Goal: Information Seeking & Learning: Learn about a topic

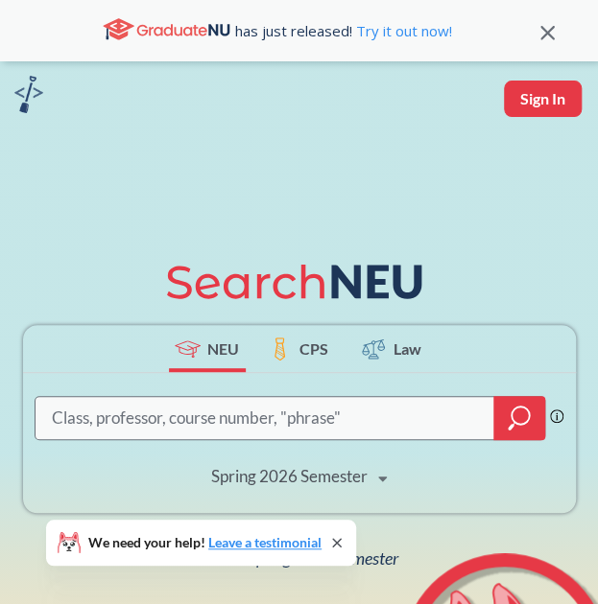
click at [248, 409] on input "search" at bounding box center [265, 418] width 431 height 38
click at [437, 408] on input "dynamical systems" at bounding box center [265, 418] width 431 height 38
type input "dynamical systems"
click at [503, 425] on div at bounding box center [519, 418] width 52 height 44
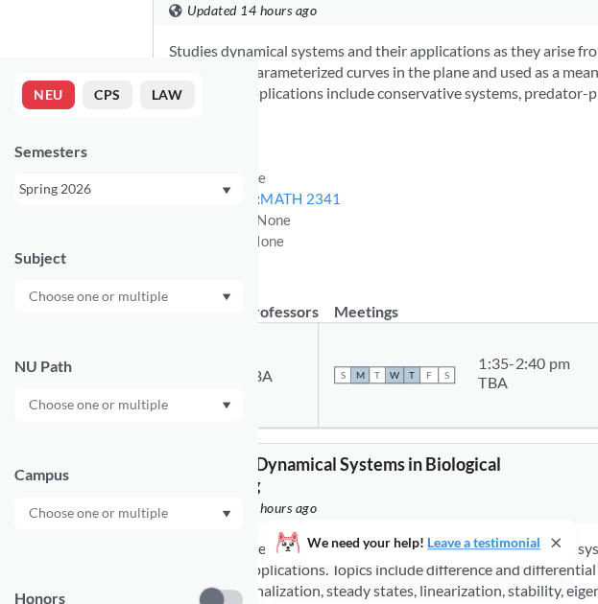
scroll to position [177, 0]
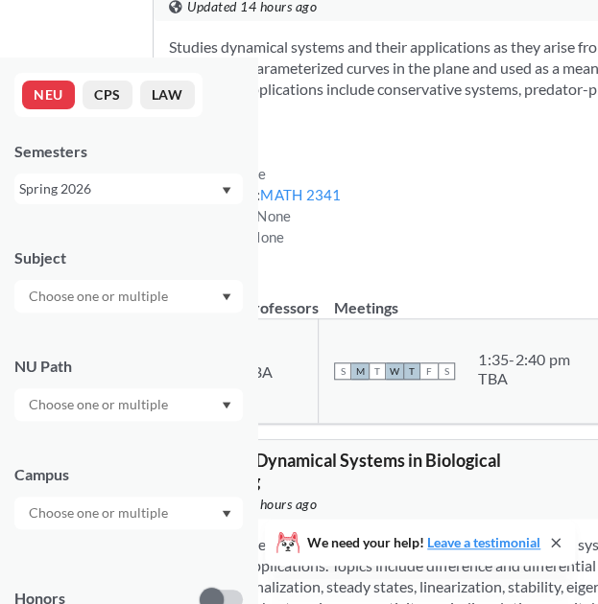
click at [345, 469] on span "BIOE 5115 : Dynamical Systems in Biological Engineering" at bounding box center [335, 471] width 332 height 42
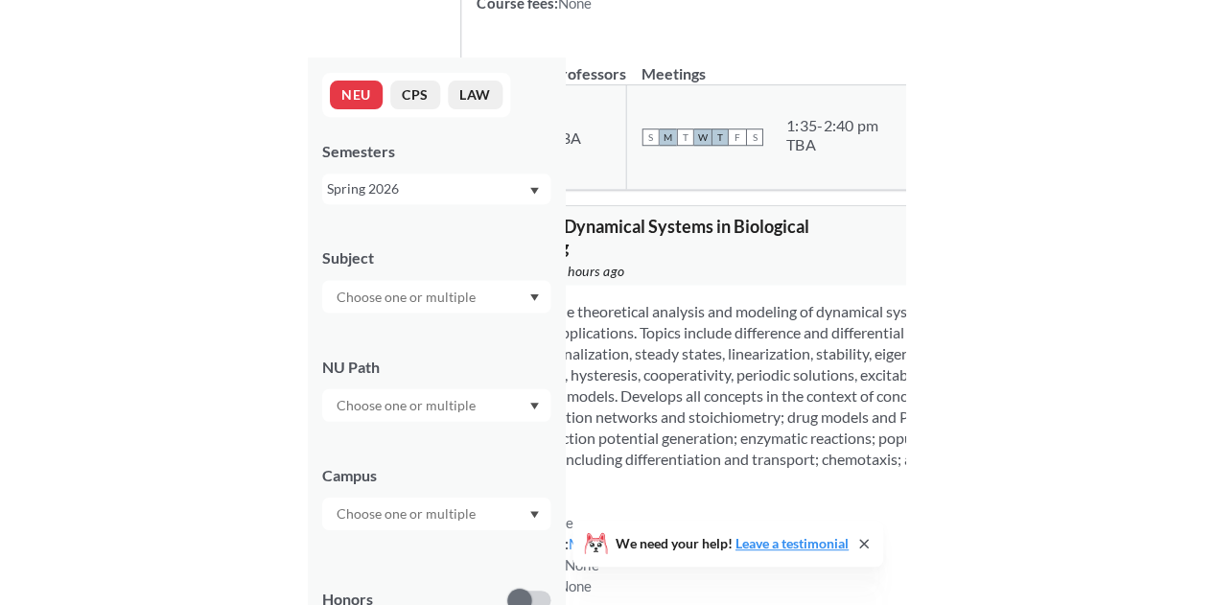
scroll to position [450, 0]
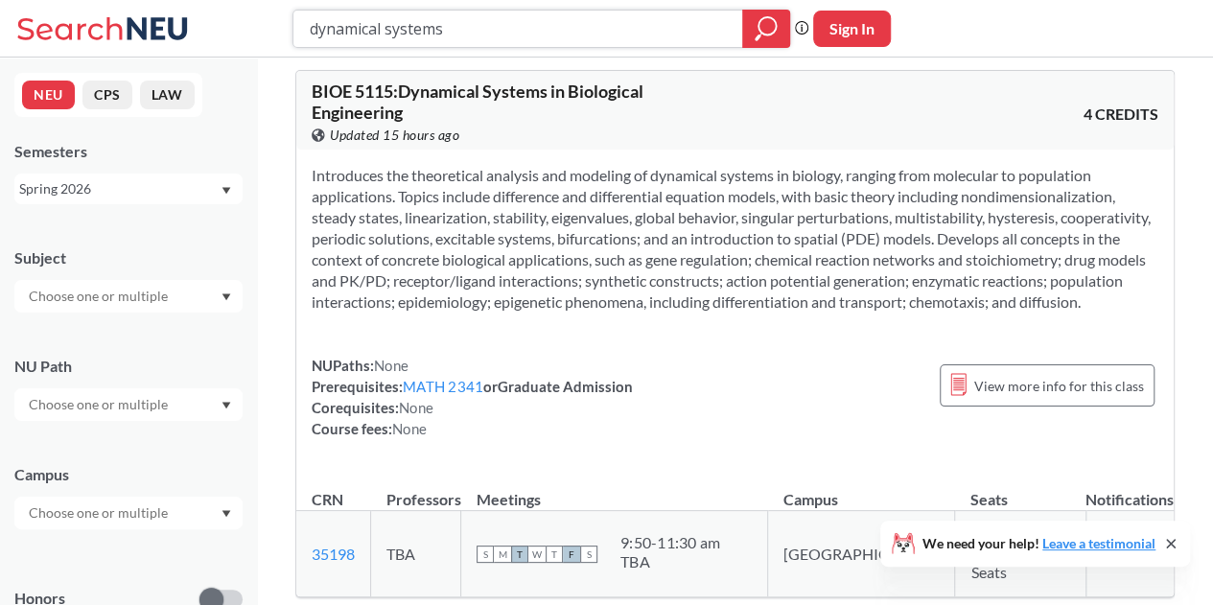
scroll to position [450, 0]
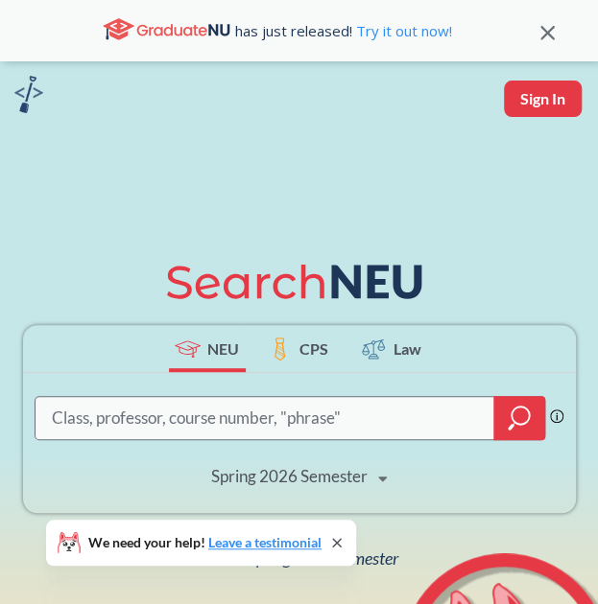
click at [245, 408] on input "search" at bounding box center [265, 418] width 431 height 38
type input "bioe5710"
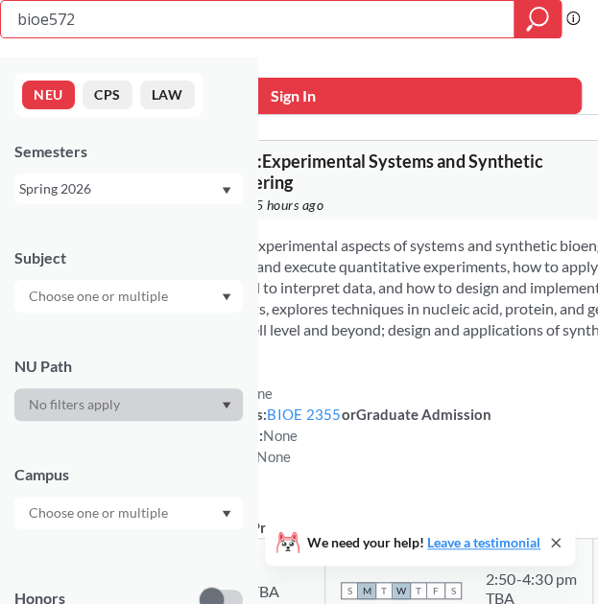
type input "bioe5720"
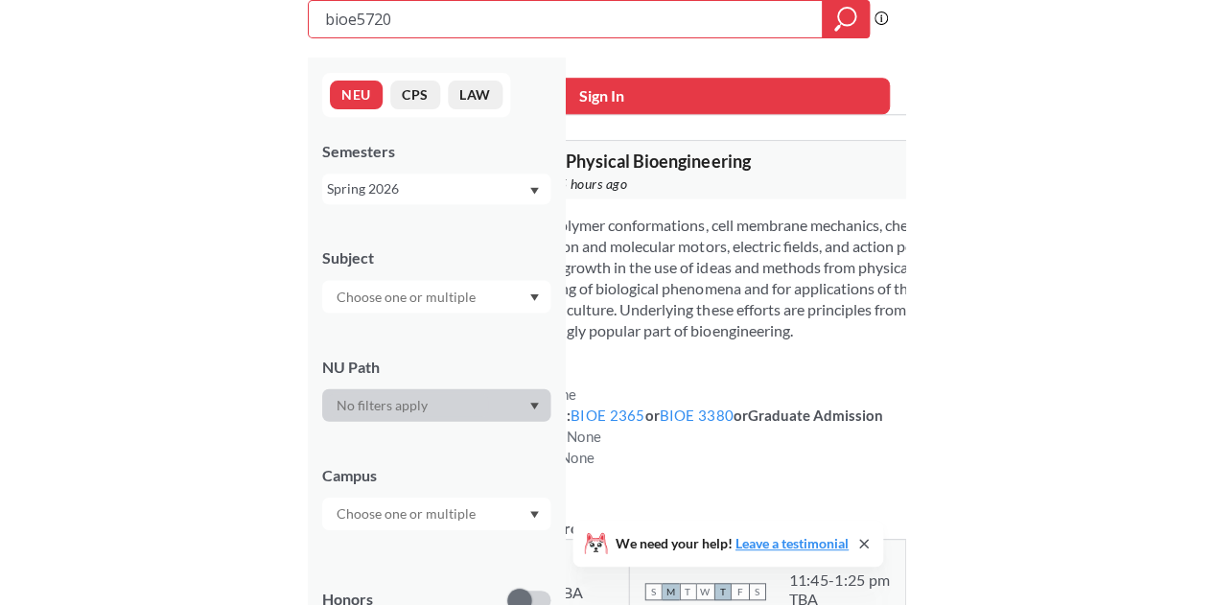
scroll to position [4, 0]
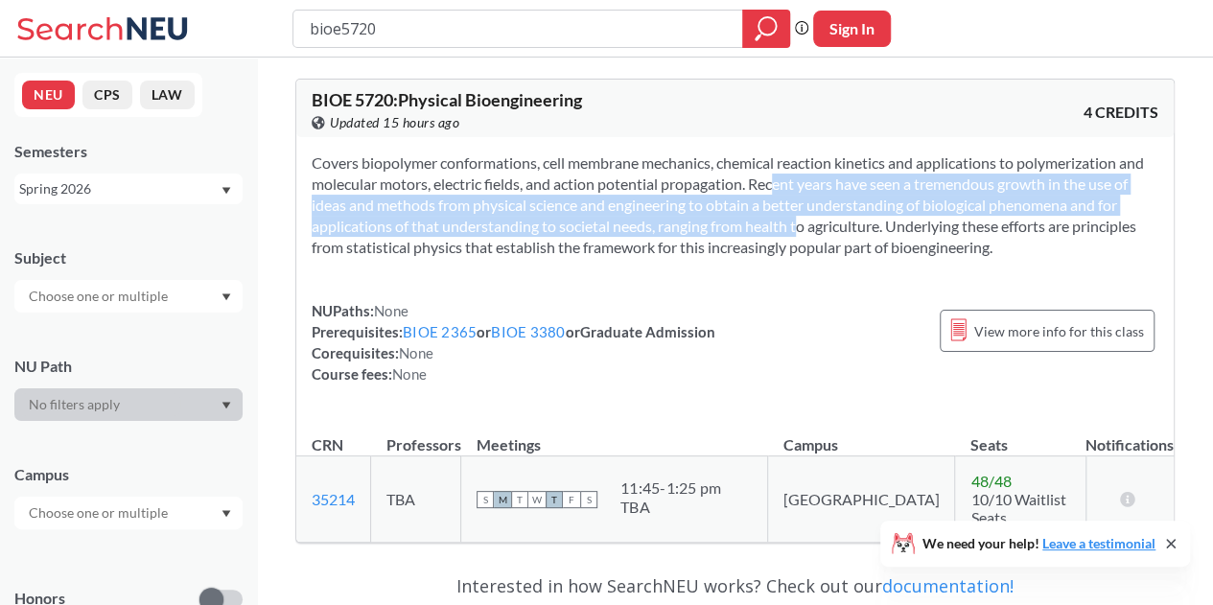
drag, startPoint x: 748, startPoint y: 174, endPoint x: 775, endPoint y: 223, distance: 55.8
click at [597, 223] on section "Covers biopolymer conformations, cell membrane mechanics, chemical reaction kin…" at bounding box center [735, 204] width 847 height 105
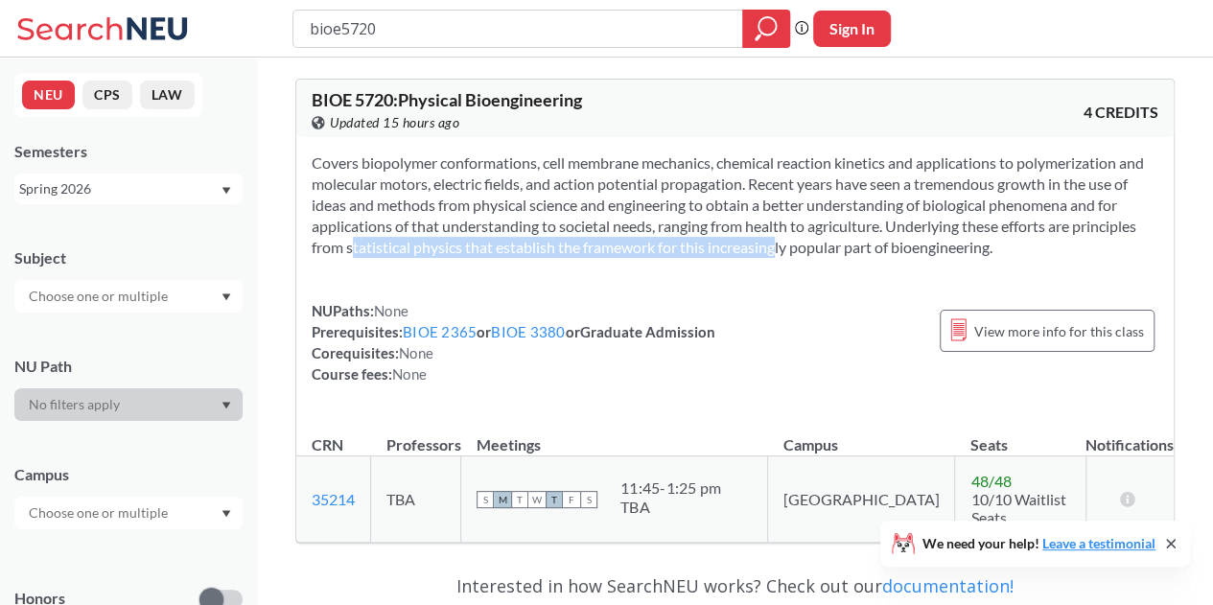
drag, startPoint x: 748, startPoint y: 249, endPoint x: 318, endPoint y: 239, distance: 429.8
click at [318, 239] on section "Covers biopolymer conformations, cell membrane mechanics, chemical reaction kin…" at bounding box center [735, 204] width 847 height 105
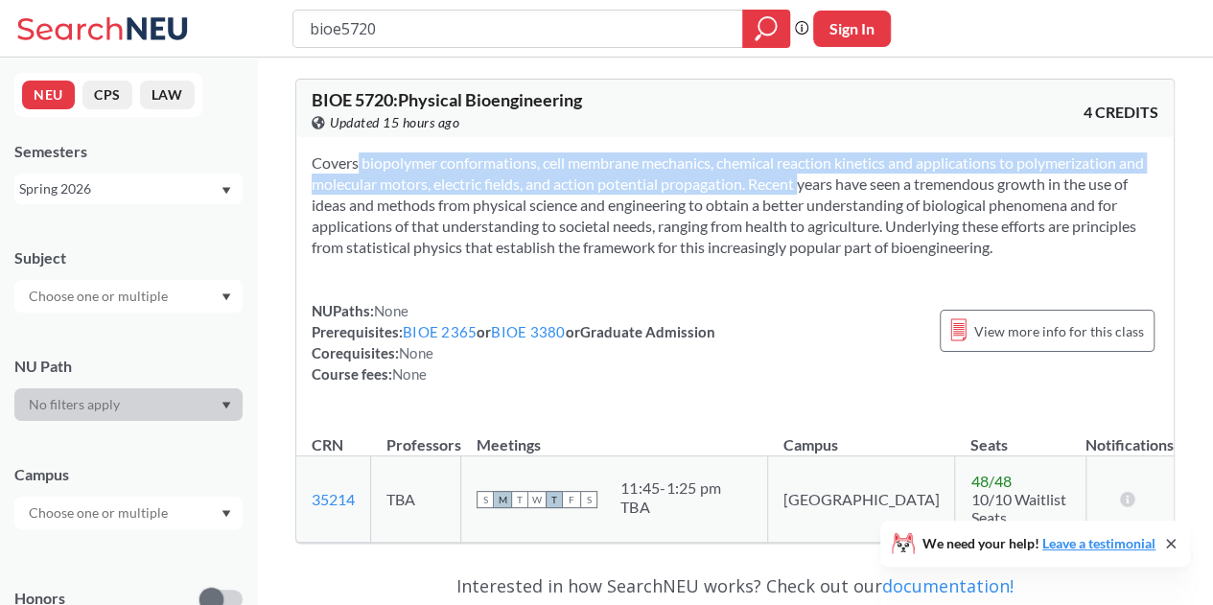
drag, startPoint x: 318, startPoint y: 163, endPoint x: 776, endPoint y: 189, distance: 458.2
click at [597, 189] on section "Covers biopolymer conformations, cell membrane mechanics, chemical reaction kin…" at bounding box center [735, 204] width 847 height 105
